Goal: Transaction & Acquisition: Purchase product/service

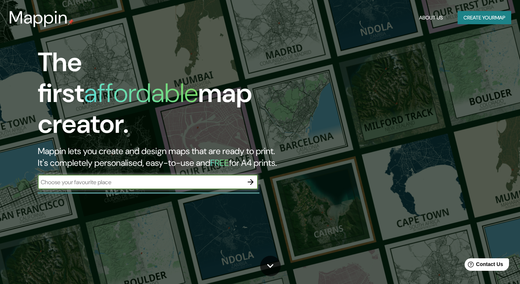
click at [187, 178] on input "text" at bounding box center [140, 182] width 205 height 8
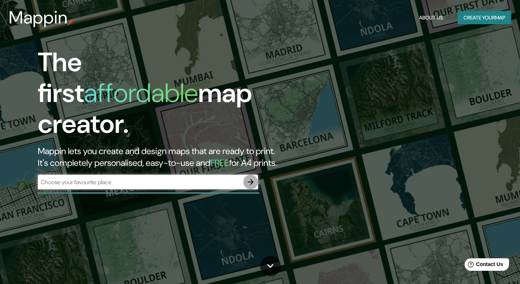
click at [249, 179] on icon "button" at bounding box center [251, 182] width 6 height 6
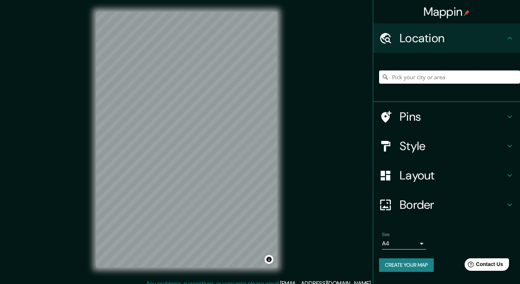
click at [428, 76] on input "Pick your city or area" at bounding box center [449, 76] width 141 height 13
paste input "[PERSON_NAME], [PERSON_NAME][STREET_ADDRESS]"
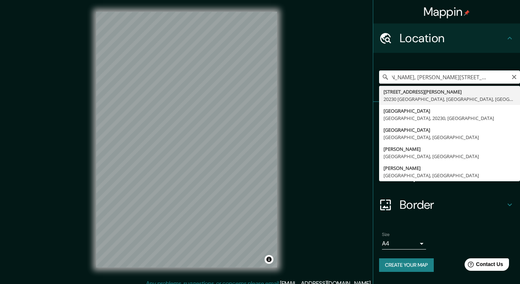
type input "[STREET_ADDRESS][PERSON_NAME]"
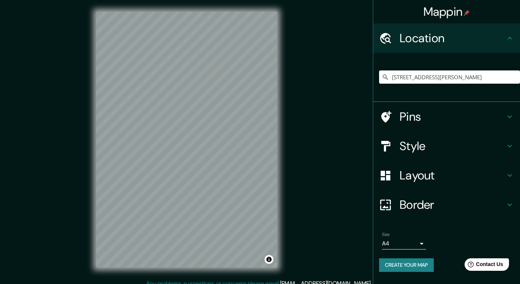
click at [451, 142] on h4 "Style" at bounding box center [453, 146] width 106 height 15
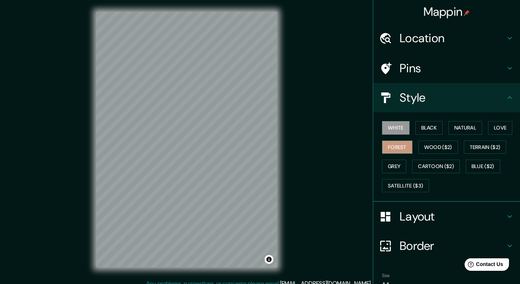
click at [391, 144] on button "Forest" at bounding box center [397, 148] width 30 height 14
click at [390, 164] on button "Grey" at bounding box center [394, 167] width 24 height 14
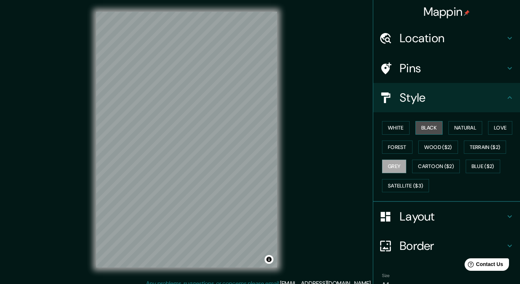
click at [418, 124] on button "Black" at bounding box center [429, 128] width 28 height 14
click at [422, 163] on button "Cartoon ($2)" at bounding box center [436, 167] width 48 height 14
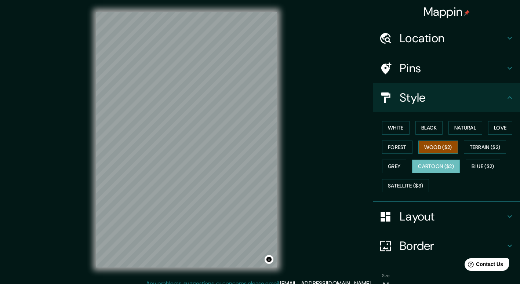
click at [429, 152] on button "Wood ($2)" at bounding box center [438, 148] width 40 height 14
click at [481, 149] on button "Terrain ($2)" at bounding box center [485, 148] width 43 height 14
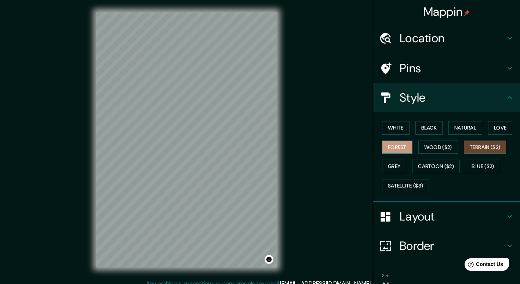
click at [388, 146] on button "Forest" at bounding box center [397, 148] width 30 height 14
click at [391, 129] on button "White" at bounding box center [396, 128] width 28 height 14
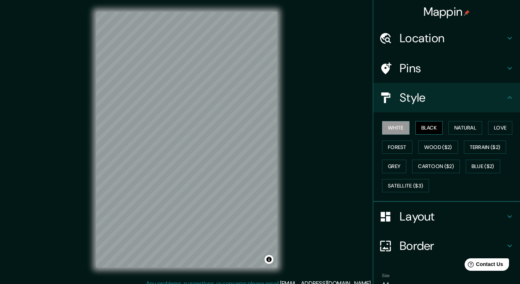
click at [435, 130] on button "Black" at bounding box center [429, 128] width 28 height 14
click at [269, 260] on button "Toggle attribution" at bounding box center [269, 259] width 9 height 9
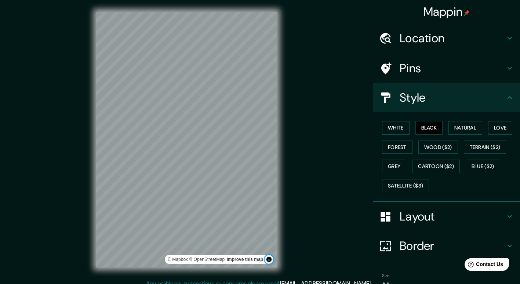
click at [268, 260] on button "Toggle attribution" at bounding box center [269, 259] width 9 height 9
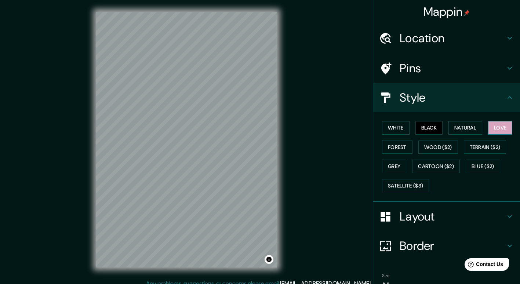
click at [491, 127] on button "Love" at bounding box center [500, 128] width 24 height 14
click at [454, 129] on button "Natural" at bounding box center [465, 128] width 34 height 14
click at [441, 128] on div "White Black Natural Love Forest Wood ($2) Terrain ($2) Grey Cartoon ($2) Blue (…" at bounding box center [449, 156] width 141 height 77
click at [434, 130] on button "Black" at bounding box center [429, 128] width 28 height 14
click at [485, 150] on button "Terrain ($2)" at bounding box center [485, 148] width 43 height 14
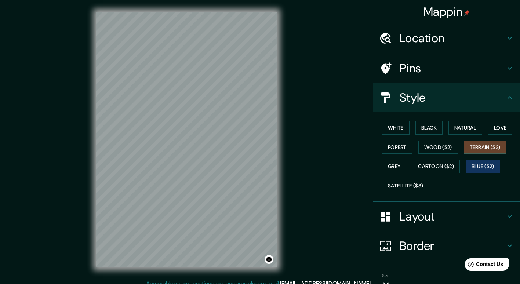
click at [479, 169] on button "Blue ($2)" at bounding box center [483, 167] width 34 height 14
click at [436, 145] on button "Wood ($2)" at bounding box center [438, 148] width 40 height 14
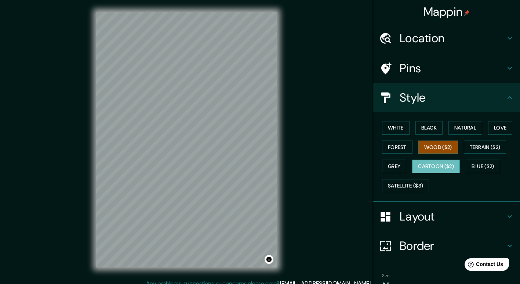
click at [443, 168] on button "Cartoon ($2)" at bounding box center [436, 167] width 48 height 14
click at [396, 149] on button "Forest" at bounding box center [397, 148] width 30 height 14
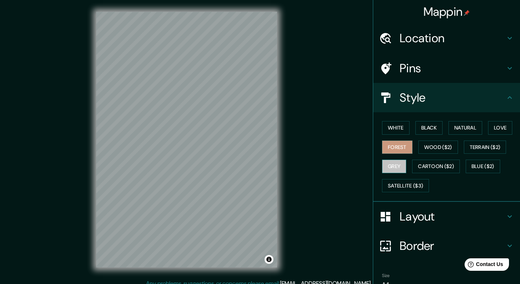
click at [395, 167] on button "Grey" at bounding box center [394, 167] width 24 height 14
click at [391, 129] on button "White" at bounding box center [396, 128] width 28 height 14
click at [393, 147] on button "Forest" at bounding box center [397, 148] width 30 height 14
click at [393, 164] on button "Grey" at bounding box center [394, 167] width 24 height 14
click at [418, 143] on button "Wood ($2)" at bounding box center [438, 148] width 40 height 14
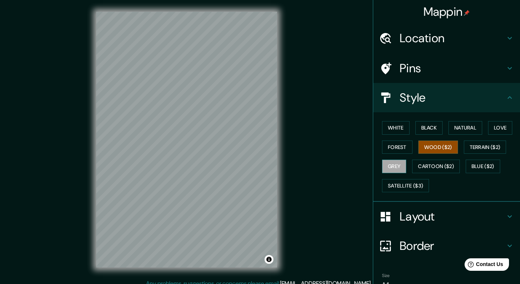
click at [391, 168] on button "Grey" at bounding box center [394, 167] width 24 height 14
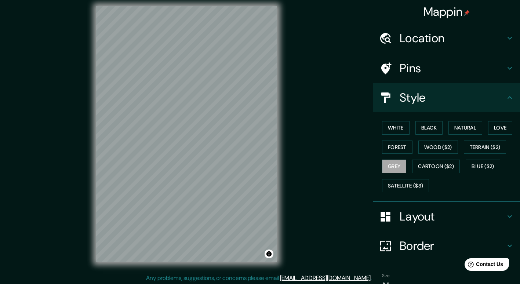
scroll to position [7, 0]
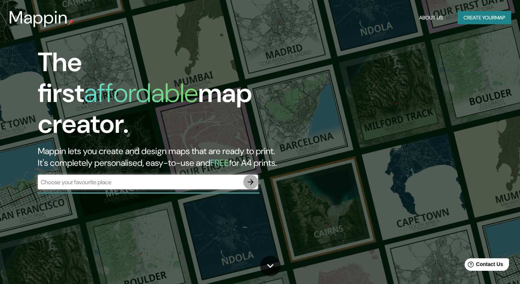
drag, startPoint x: 248, startPoint y: 159, endPoint x: 292, endPoint y: 79, distance: 91.9
click at [248, 178] on icon "button" at bounding box center [250, 182] width 9 height 9
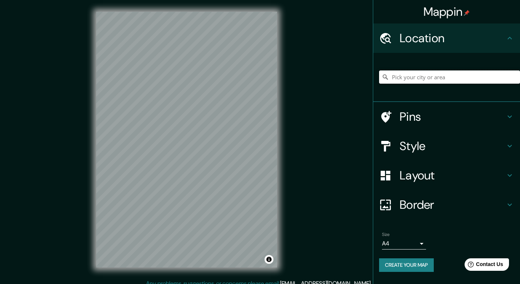
click at [457, 80] on input "Pick your city or area" at bounding box center [449, 76] width 141 height 13
click at [452, 76] on input "Pick your city or area" at bounding box center [449, 76] width 141 height 13
paste input "[PERSON_NAME], [PERSON_NAME][STREET_ADDRESS] [PHONE_NUMBER]"
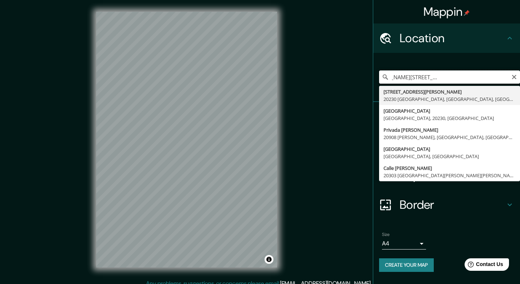
drag, startPoint x: 478, startPoint y: 79, endPoint x: 510, endPoint y: 84, distance: 32.3
click at [510, 84] on div "[PERSON_NAME], [PERSON_NAME] #343, [GEOGRAPHIC_DATA] 449 206 [GEOGRAPHIC_DATA][…" at bounding box center [449, 77] width 141 height 37
type input "[STREET_ADDRESS][PERSON_NAME]"
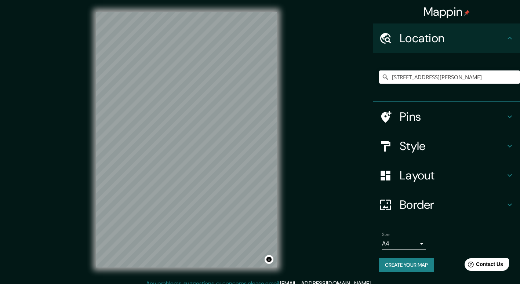
click at [510, 116] on icon at bounding box center [509, 116] width 9 height 9
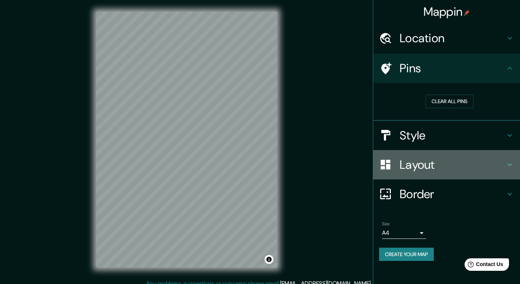
click at [503, 169] on h4 "Layout" at bounding box center [453, 164] width 106 height 15
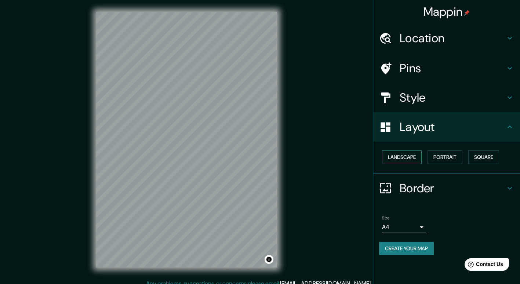
click at [416, 157] on button "Landscape" at bounding box center [402, 157] width 40 height 14
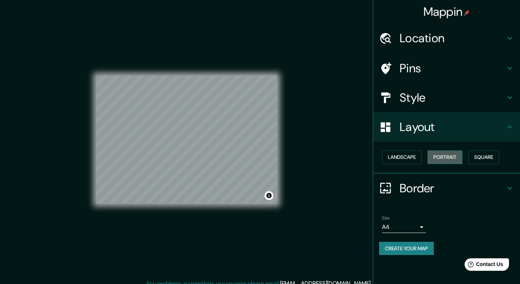
click at [441, 160] on button "Portrait" at bounding box center [444, 157] width 35 height 14
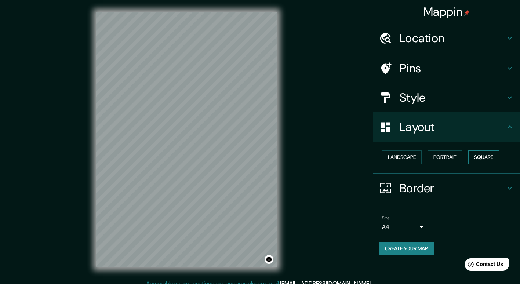
click at [481, 155] on button "Square" at bounding box center [483, 157] width 31 height 14
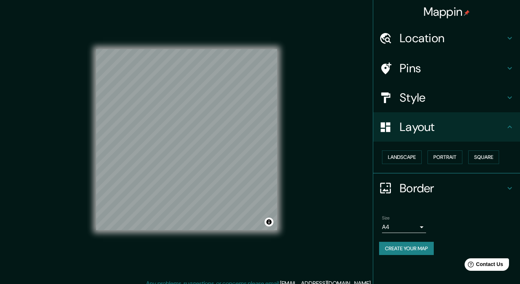
click at [437, 189] on h4 "Border" at bounding box center [453, 188] width 106 height 15
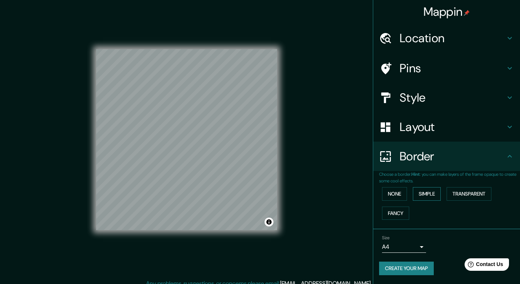
click at [421, 196] on button "Simple" at bounding box center [427, 194] width 28 height 14
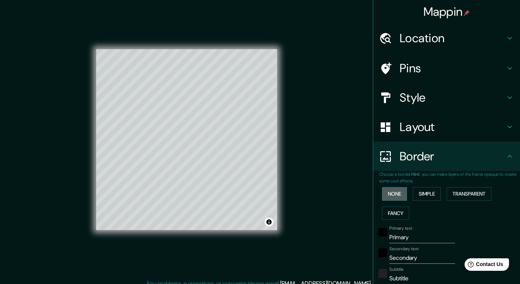
click at [402, 193] on button "None" at bounding box center [394, 194] width 25 height 14
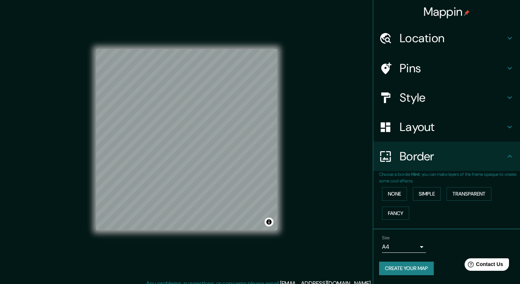
click at [397, 220] on div "None Simple Transparent Fancy" at bounding box center [449, 203] width 141 height 39
click at [399, 213] on button "Fancy" at bounding box center [395, 214] width 27 height 14
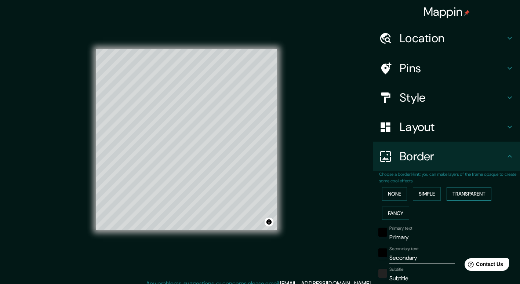
click at [472, 193] on button "Transparent" at bounding box center [469, 194] width 45 height 14
click at [420, 193] on button "Simple" at bounding box center [427, 194] width 28 height 14
click at [389, 193] on button "None" at bounding box center [394, 194] width 25 height 14
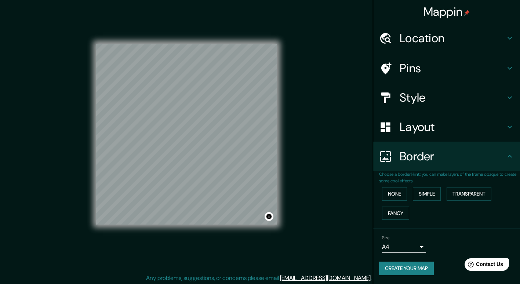
scroll to position [7, 0]
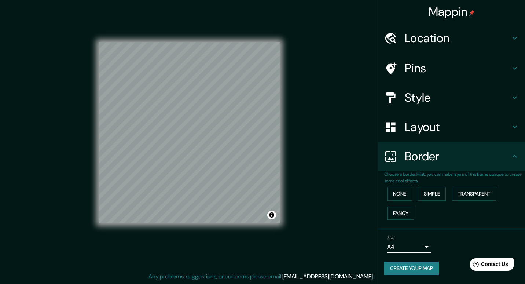
click at [421, 243] on body "Mappin Location [STREET_ADDRESS][PERSON_NAME] Pins Style Layout Border Choose a…" at bounding box center [262, 135] width 525 height 284
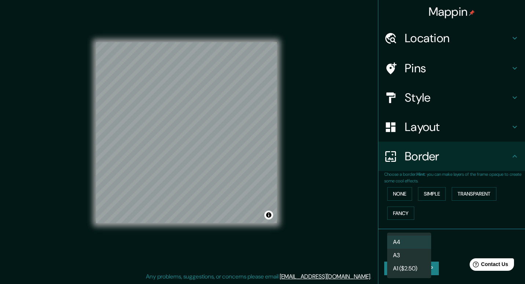
click at [423, 259] on li "A3" at bounding box center [409, 255] width 44 height 13
type input "a4"
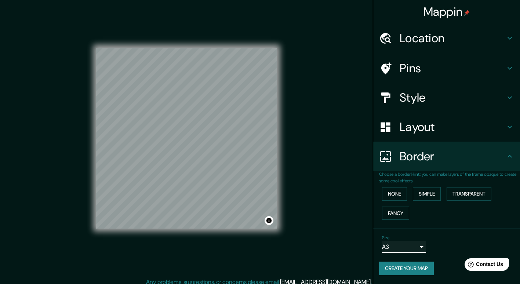
scroll to position [0, 0]
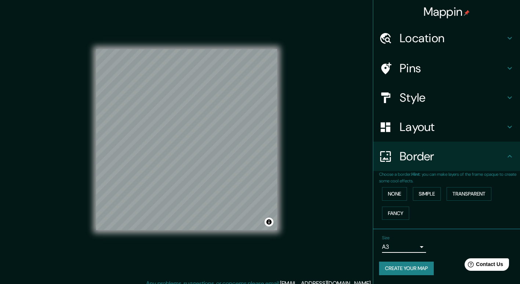
click at [450, 98] on h4 "Style" at bounding box center [453, 97] width 106 height 15
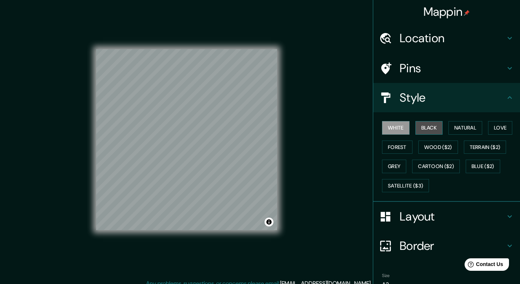
click at [421, 131] on button "Black" at bounding box center [429, 128] width 28 height 14
click at [402, 150] on button "Forest" at bounding box center [397, 148] width 30 height 14
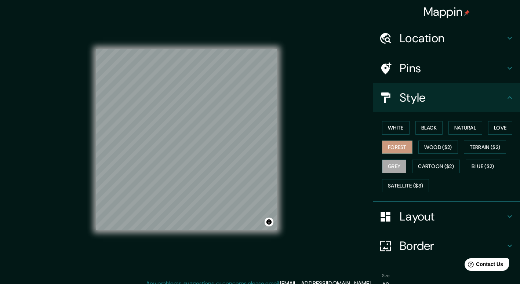
click at [394, 166] on button "Grey" at bounding box center [394, 167] width 24 height 14
click at [407, 187] on button "Satellite ($3)" at bounding box center [405, 186] width 47 height 14
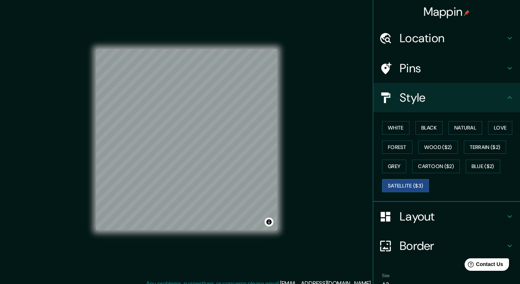
click at [407, 66] on h4 "Pins" at bounding box center [453, 68] width 106 height 15
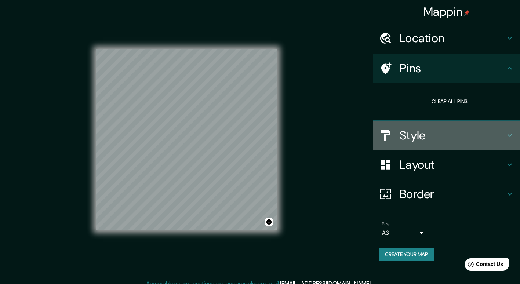
click at [420, 141] on h4 "Style" at bounding box center [453, 135] width 106 height 15
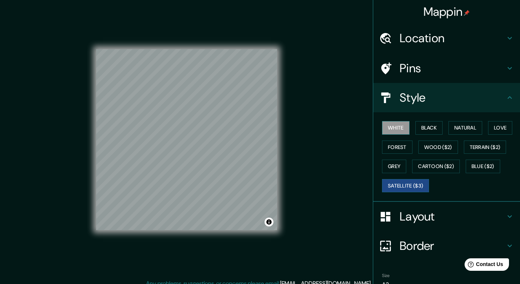
click at [385, 129] on button "White" at bounding box center [396, 128] width 28 height 14
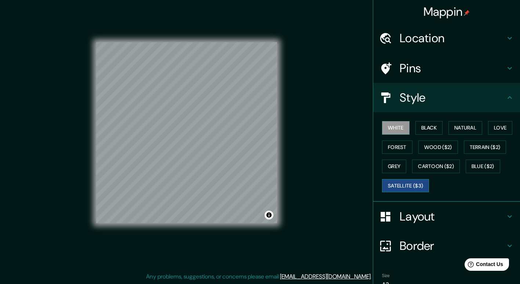
click at [411, 190] on button "Satellite ($3)" at bounding box center [405, 186] width 47 height 14
click at [423, 66] on h4 "Pins" at bounding box center [453, 68] width 106 height 15
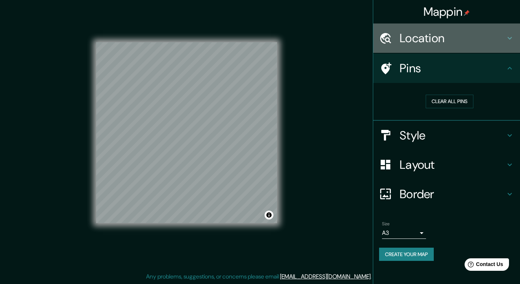
click at [437, 41] on h4 "Location" at bounding box center [453, 38] width 106 height 15
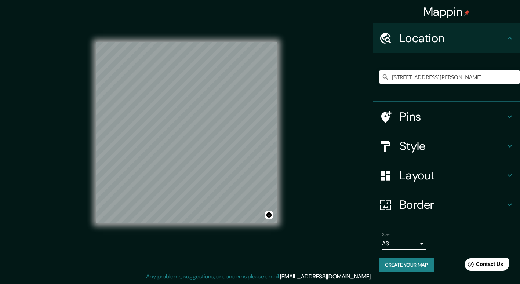
click at [451, 181] on h4 "Layout" at bounding box center [453, 175] width 106 height 15
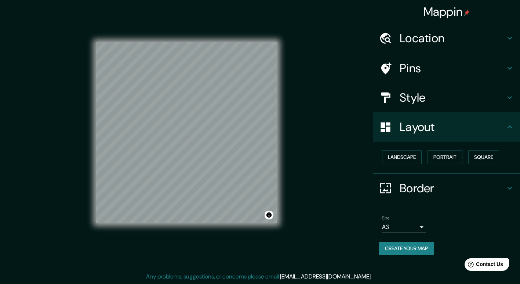
click at [428, 63] on h4 "Pins" at bounding box center [453, 68] width 106 height 15
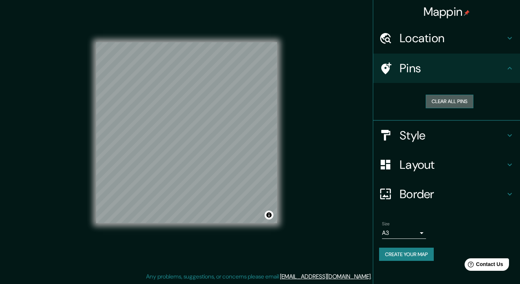
click at [443, 103] on button "Clear all pins" at bounding box center [450, 102] width 48 height 14
click at [389, 135] on icon at bounding box center [385, 135] width 9 height 11
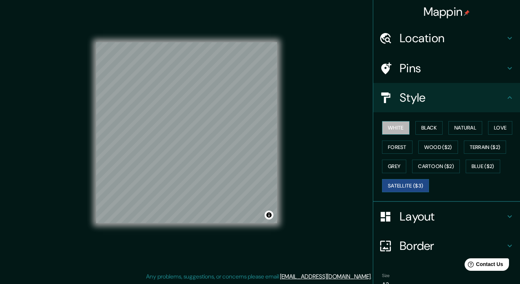
click at [383, 122] on button "White" at bounding box center [396, 128] width 28 height 14
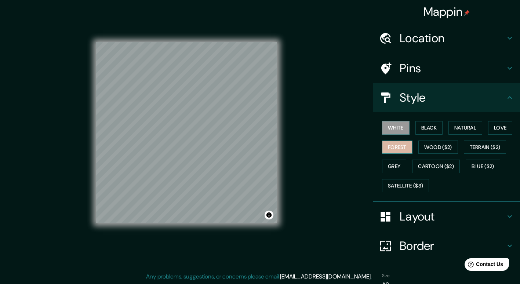
click at [393, 149] on button "Forest" at bounding box center [397, 148] width 30 height 14
click at [390, 165] on button "Grey" at bounding box center [394, 167] width 24 height 14
